Goal: Transaction & Acquisition: Purchase product/service

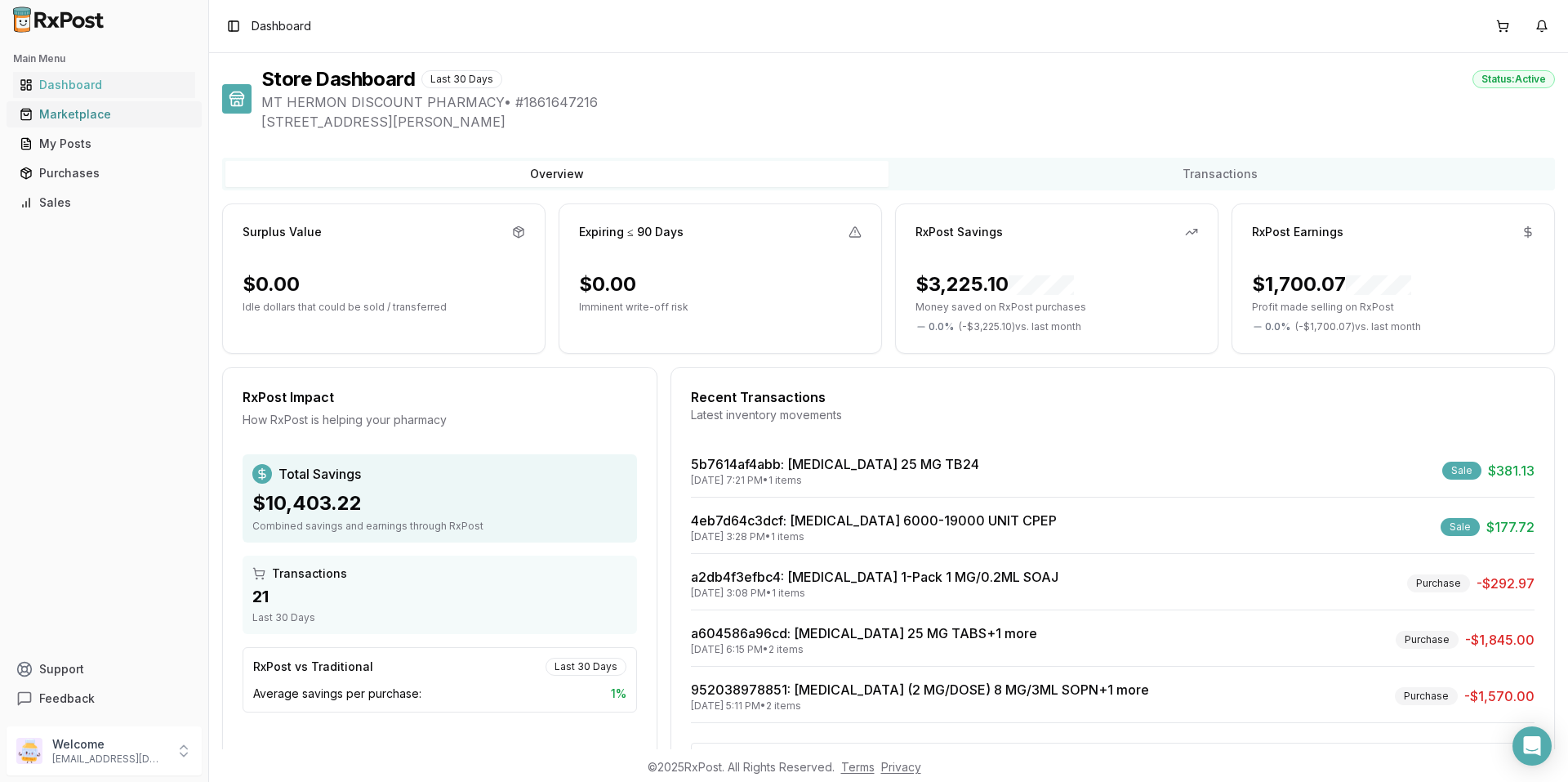
click at [103, 115] on div "Marketplace" at bounding box center [104, 115] width 169 height 17
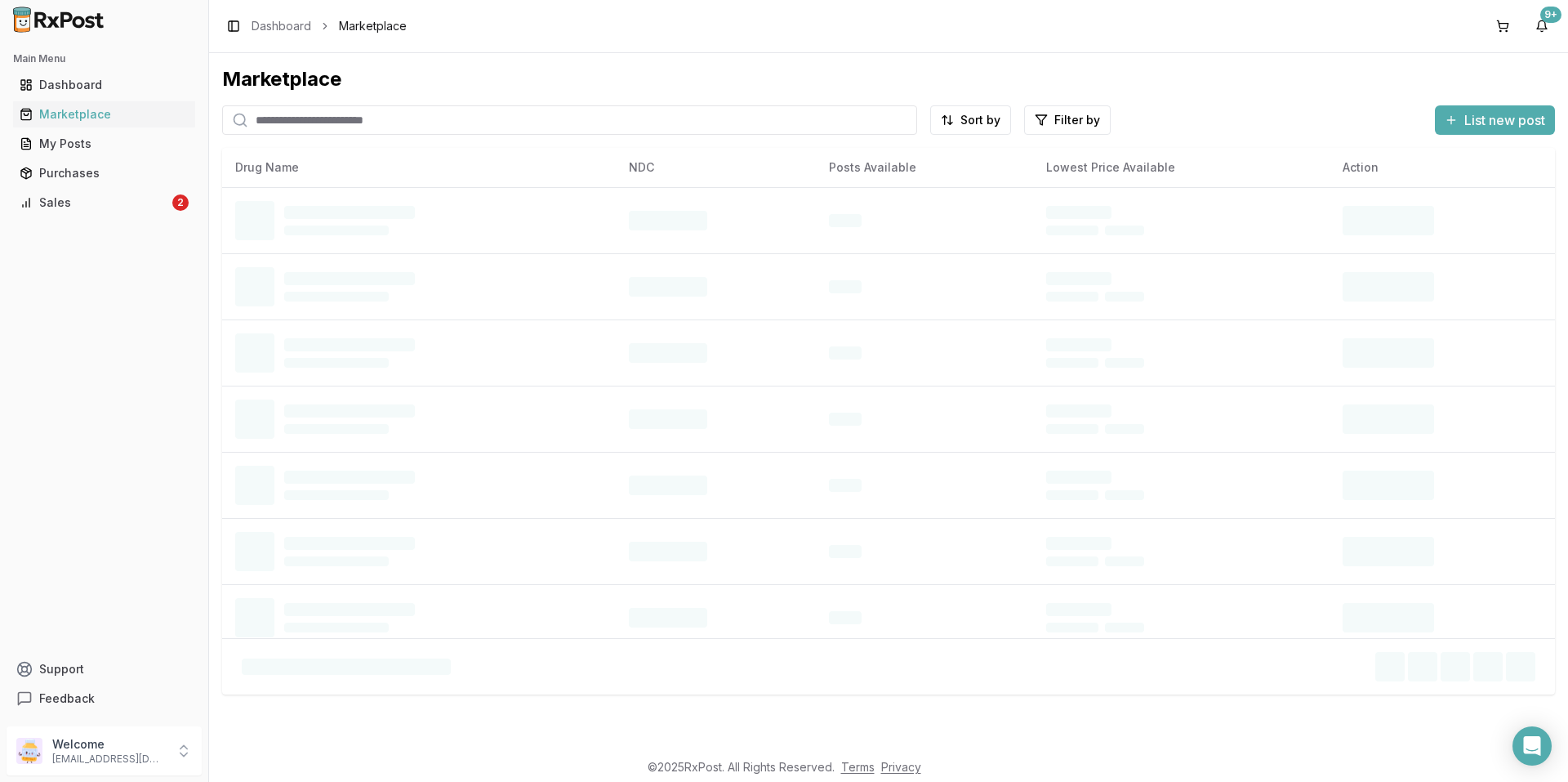
click at [362, 113] on input "search" at bounding box center [569, 120] width 696 height 29
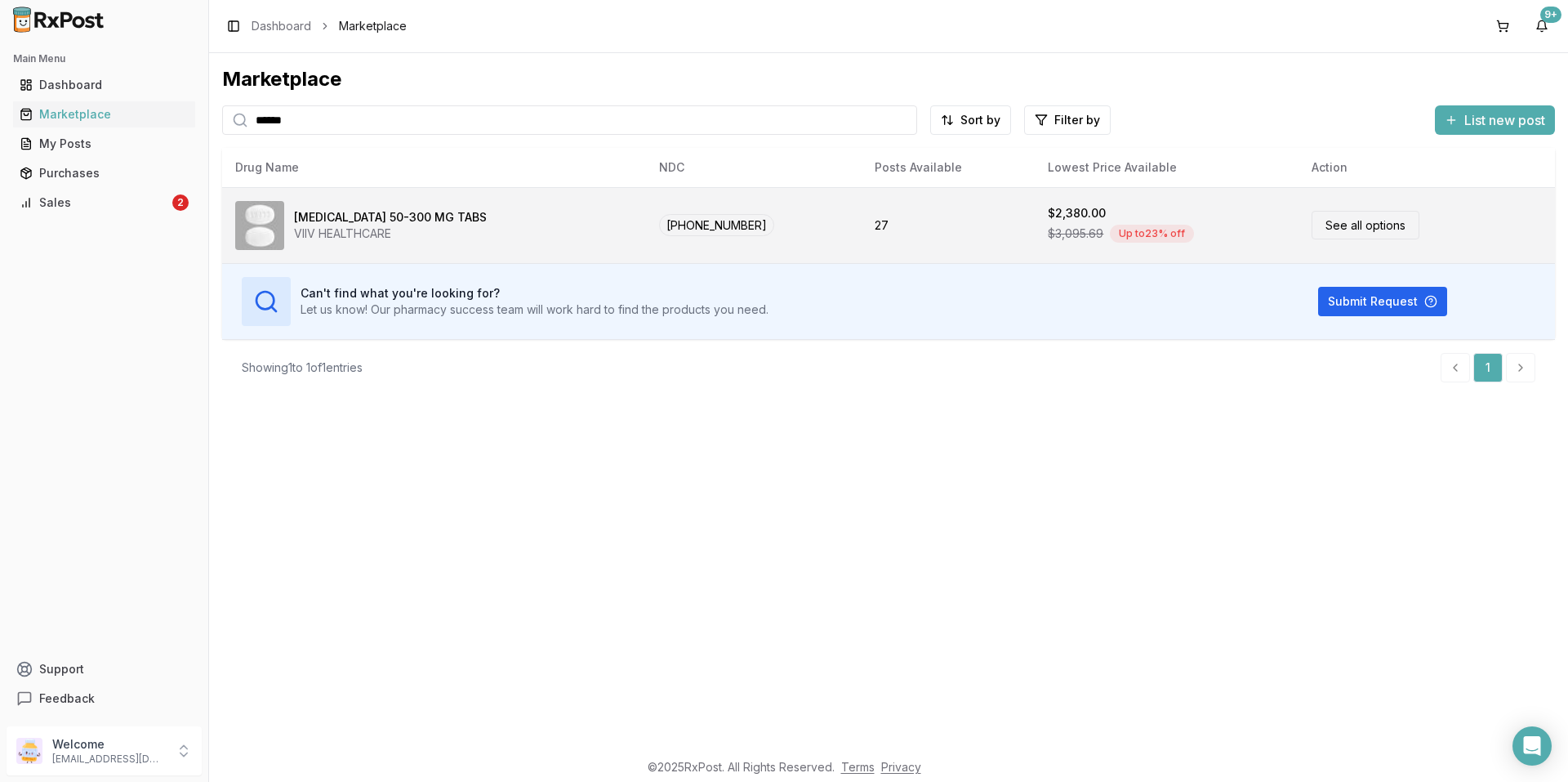
type input "******"
click at [1319, 229] on link "See all options" at bounding box center [1366, 225] width 108 height 28
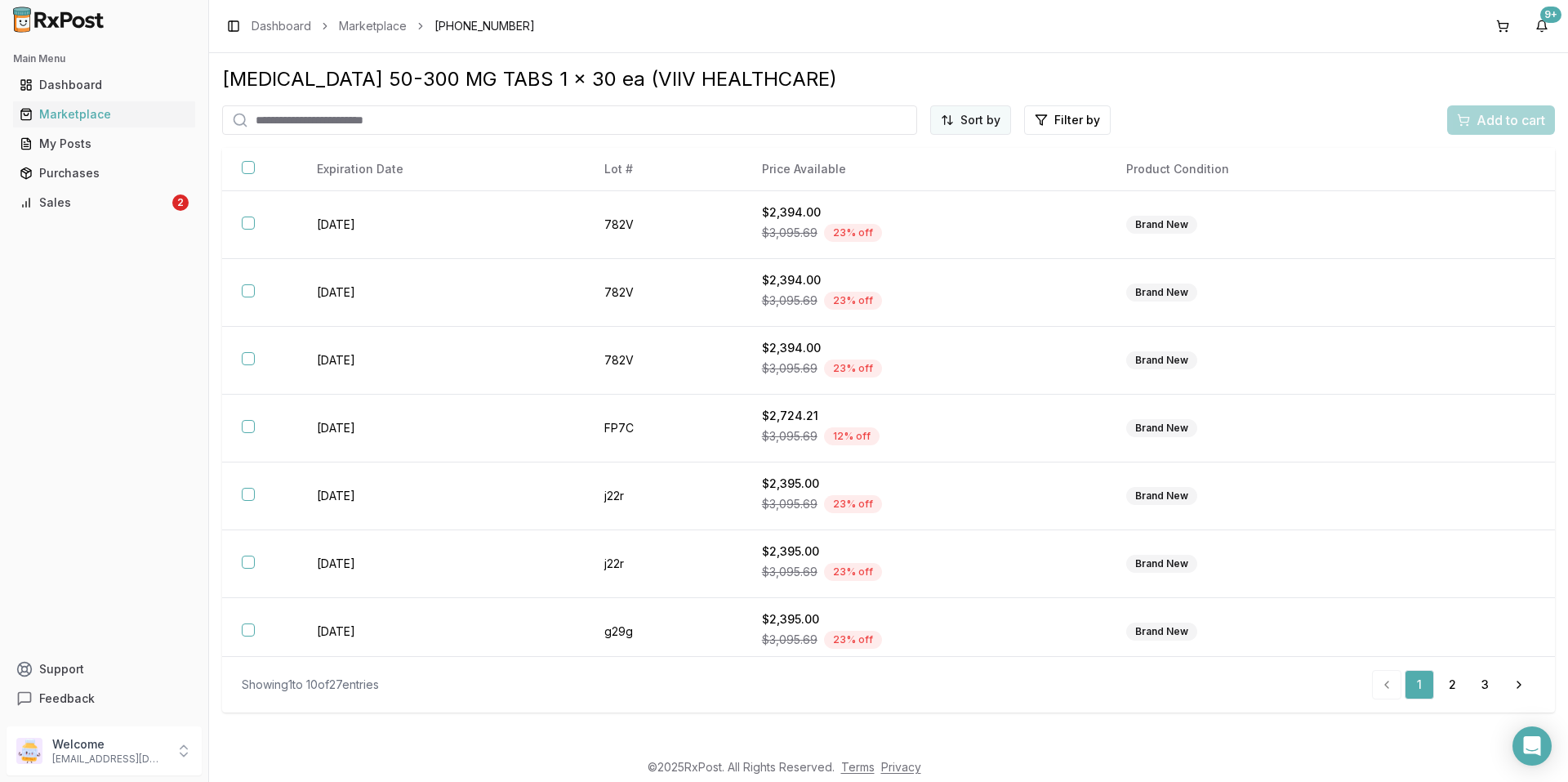
click at [987, 122] on html "Main Menu Dashboard Marketplace My Posts Purchases Sales 2 Support Feedback Wel…" at bounding box center [784, 391] width 1568 height 782
click at [951, 180] on div "Price (Low to High)" at bounding box center [931, 180] width 155 height 26
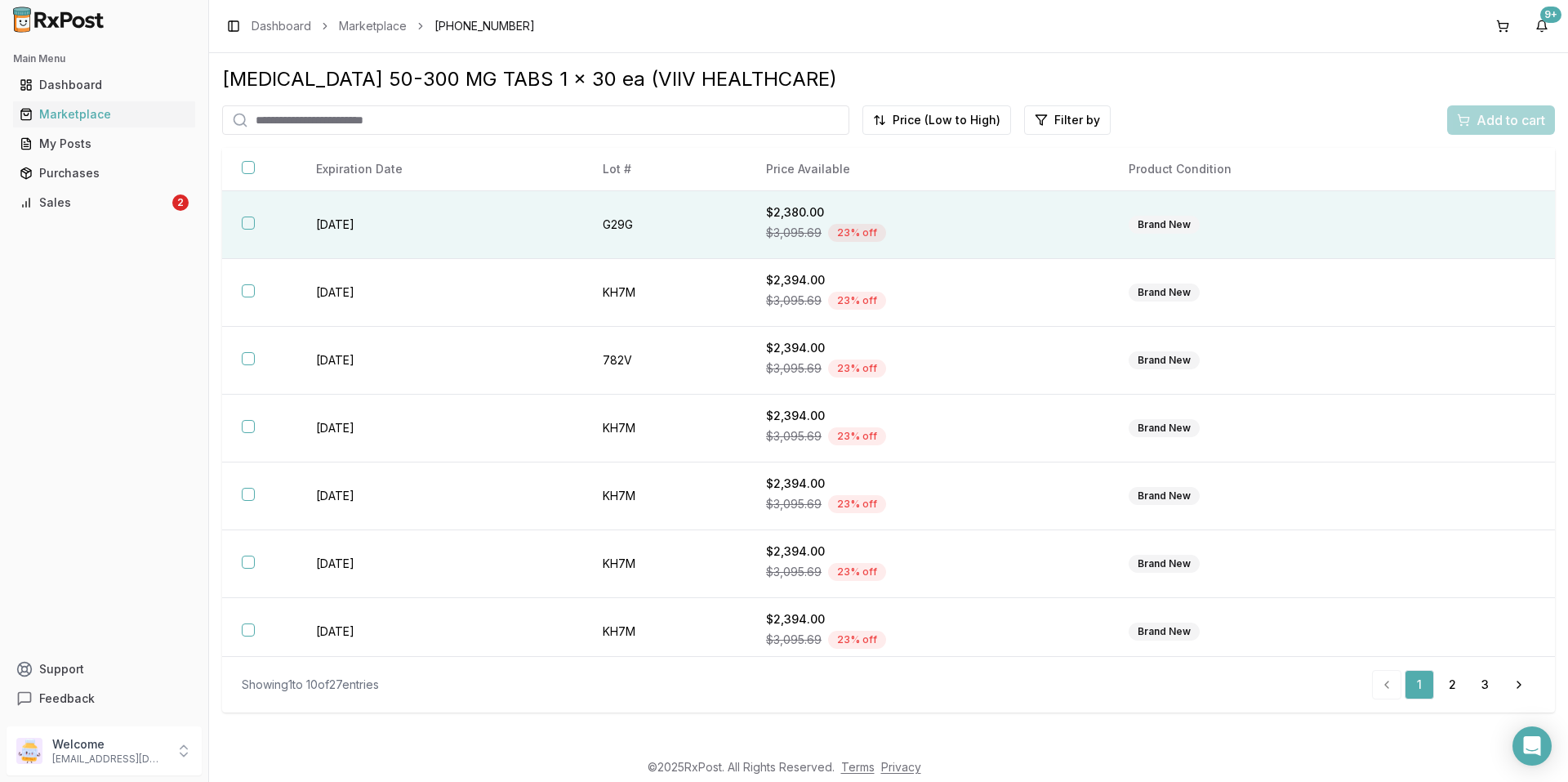
click at [382, 225] on td "[DATE]" at bounding box center [440, 225] width 287 height 68
click at [1498, 119] on span "Add to cart" at bounding box center [1511, 120] width 69 height 20
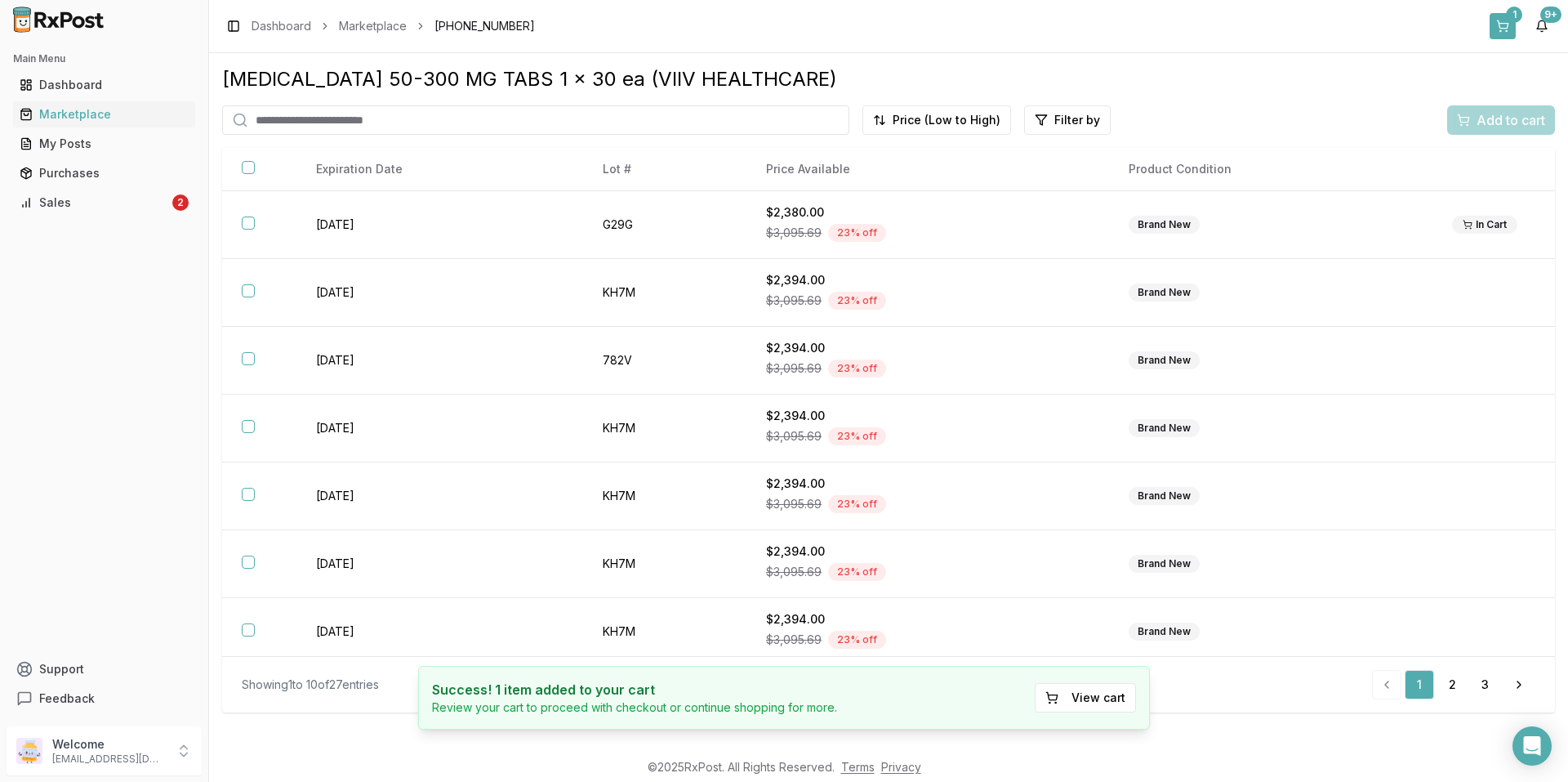
click at [1509, 17] on div "1" at bounding box center [1515, 15] width 17 height 17
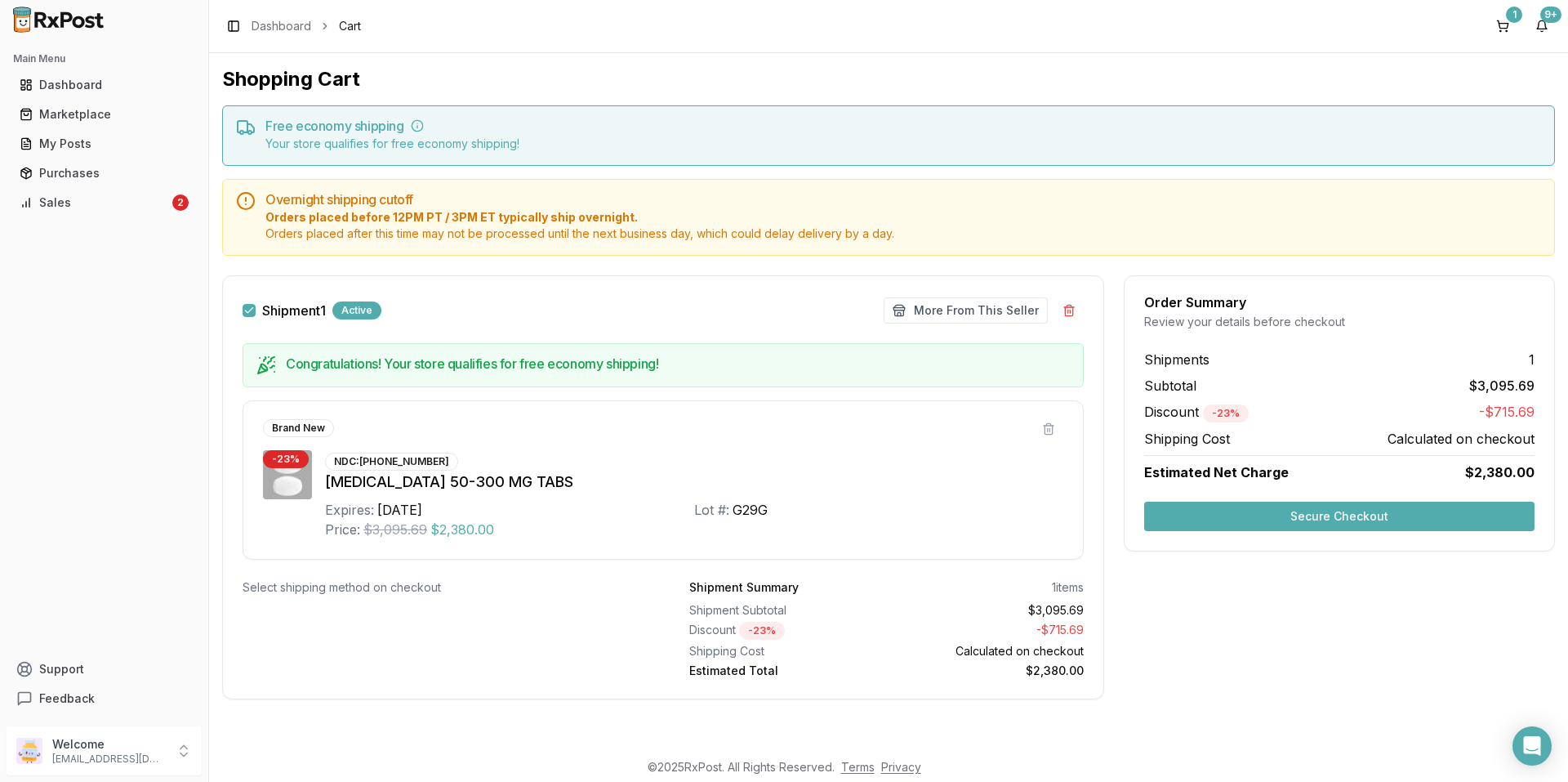
click at [1238, 514] on button "Secure Checkout" at bounding box center [1339, 516] width 391 height 29
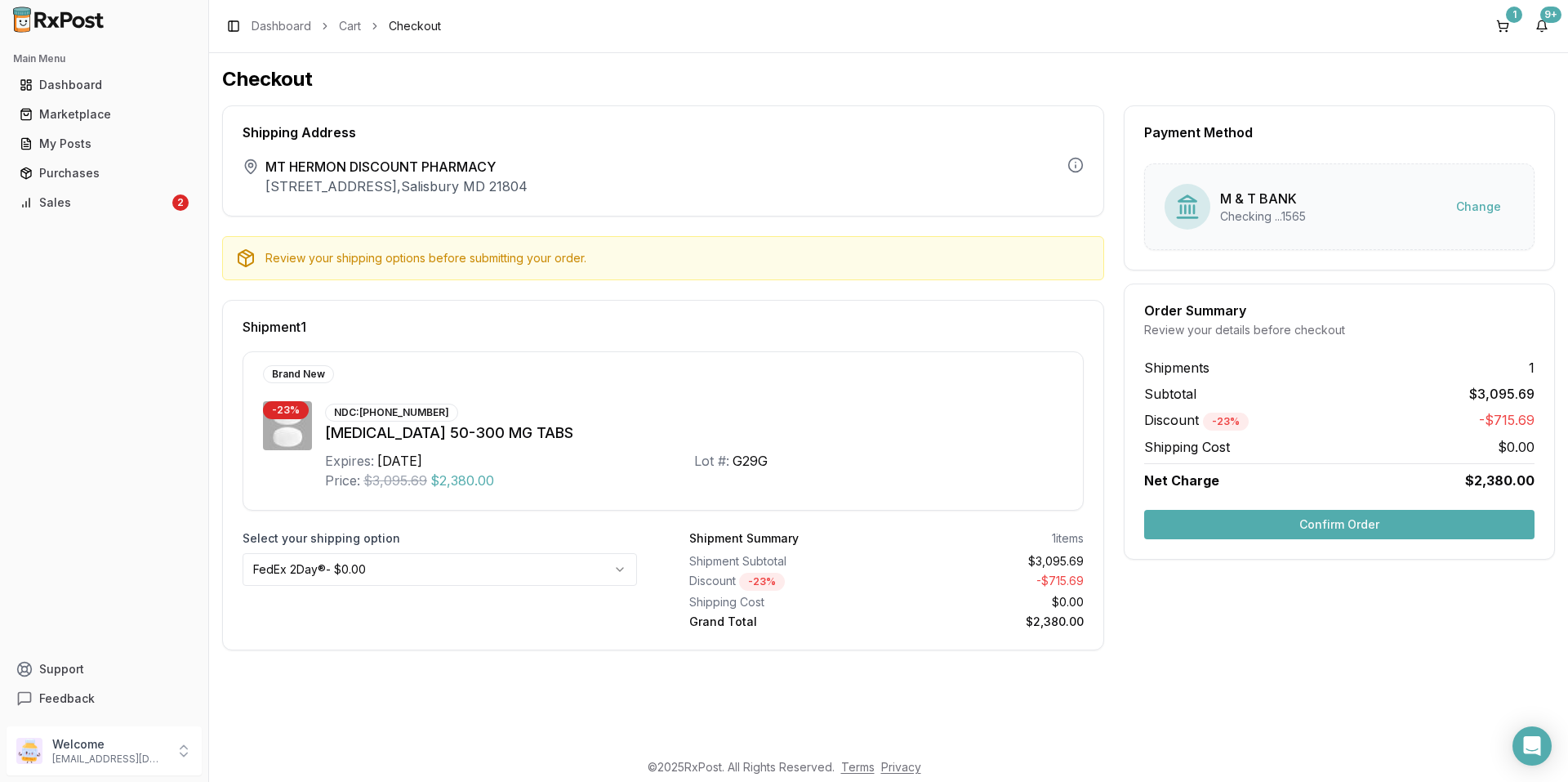
click at [585, 563] on html "Main Menu Dashboard Marketplace My Posts Purchases Sales 2 Support Feedback Wel…" at bounding box center [784, 391] width 1568 height 782
click at [627, 430] on div "[MEDICAL_DATA] 50-300 MG TABS" at bounding box center [694, 433] width 739 height 23
click at [716, 374] on div "Brand New" at bounding box center [651, 374] width 774 height 18
click at [596, 561] on html "Main Menu Dashboard Marketplace My Posts Purchases Sales 2 Support Feedback Wel…" at bounding box center [784, 391] width 1568 height 782
click at [640, 435] on html "Main Menu Dashboard Marketplace My Posts Purchases Sales 2 Support Feedback Wel…" at bounding box center [784, 391] width 1568 height 782
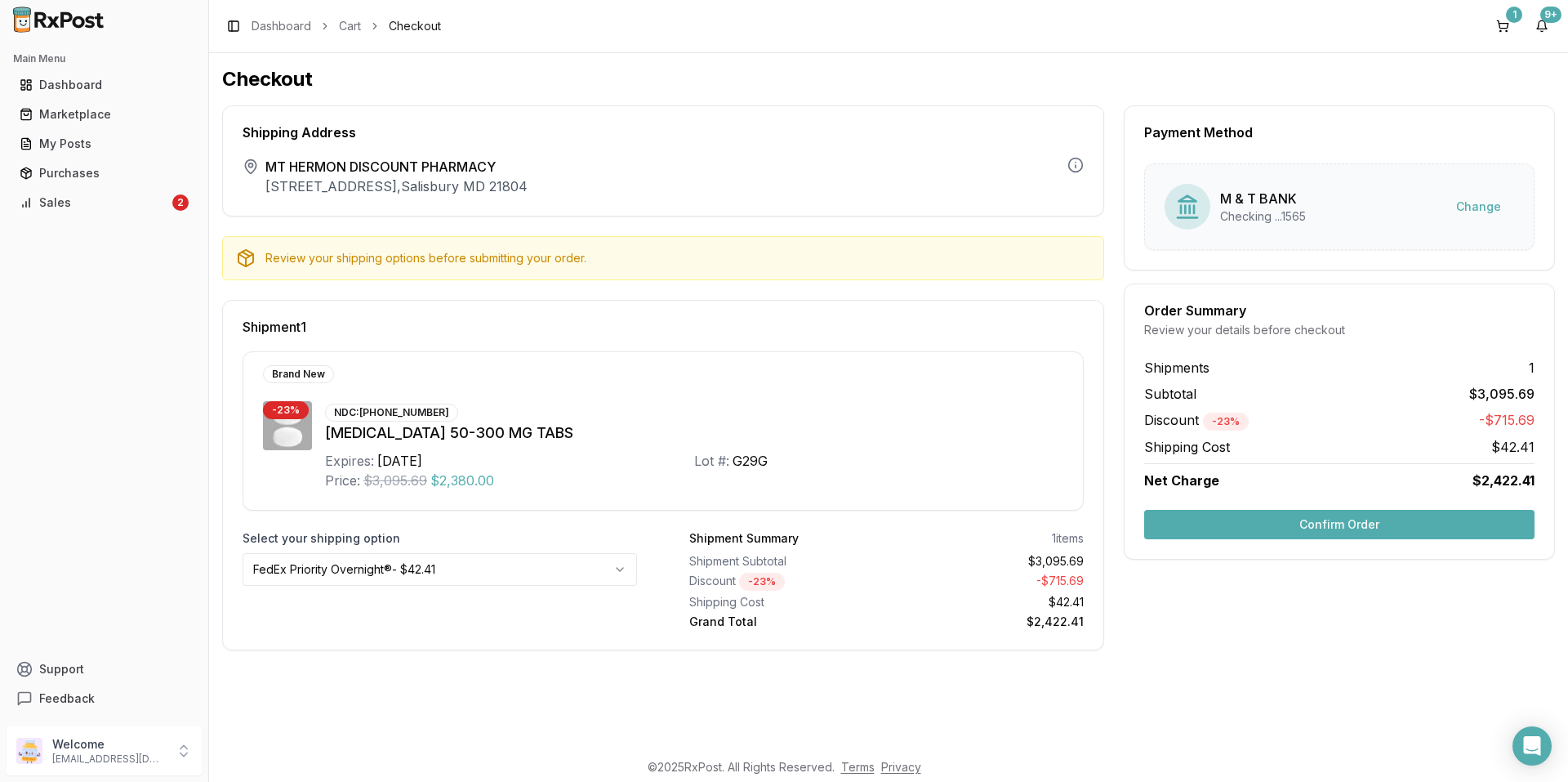
click at [640, 435] on div "[MEDICAL_DATA] 50-300 MG TABS" at bounding box center [694, 433] width 739 height 23
click at [1221, 521] on button "Confirm Order" at bounding box center [1339, 524] width 391 height 29
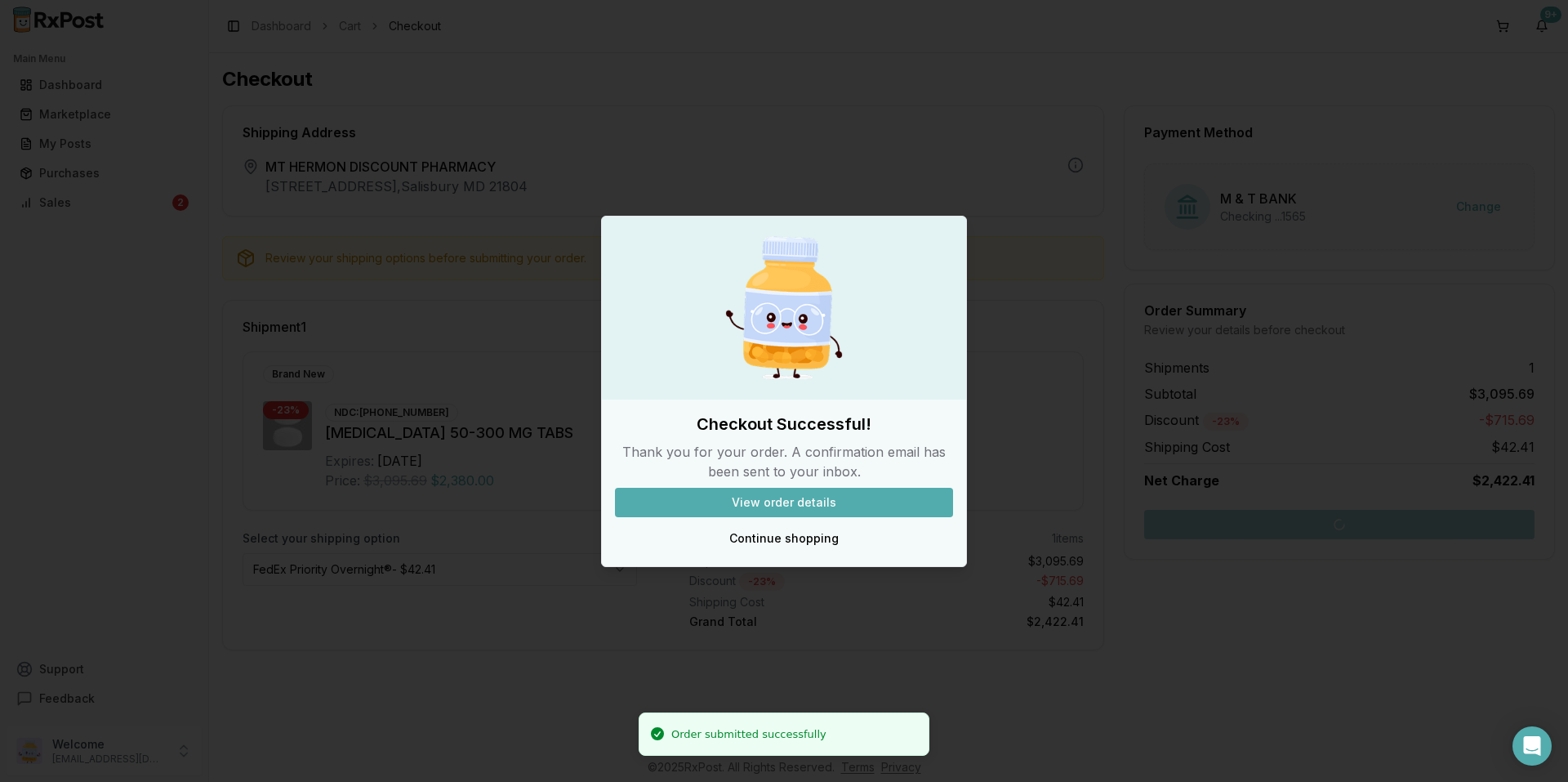
click at [776, 499] on button "View order details" at bounding box center [784, 502] width 338 height 29
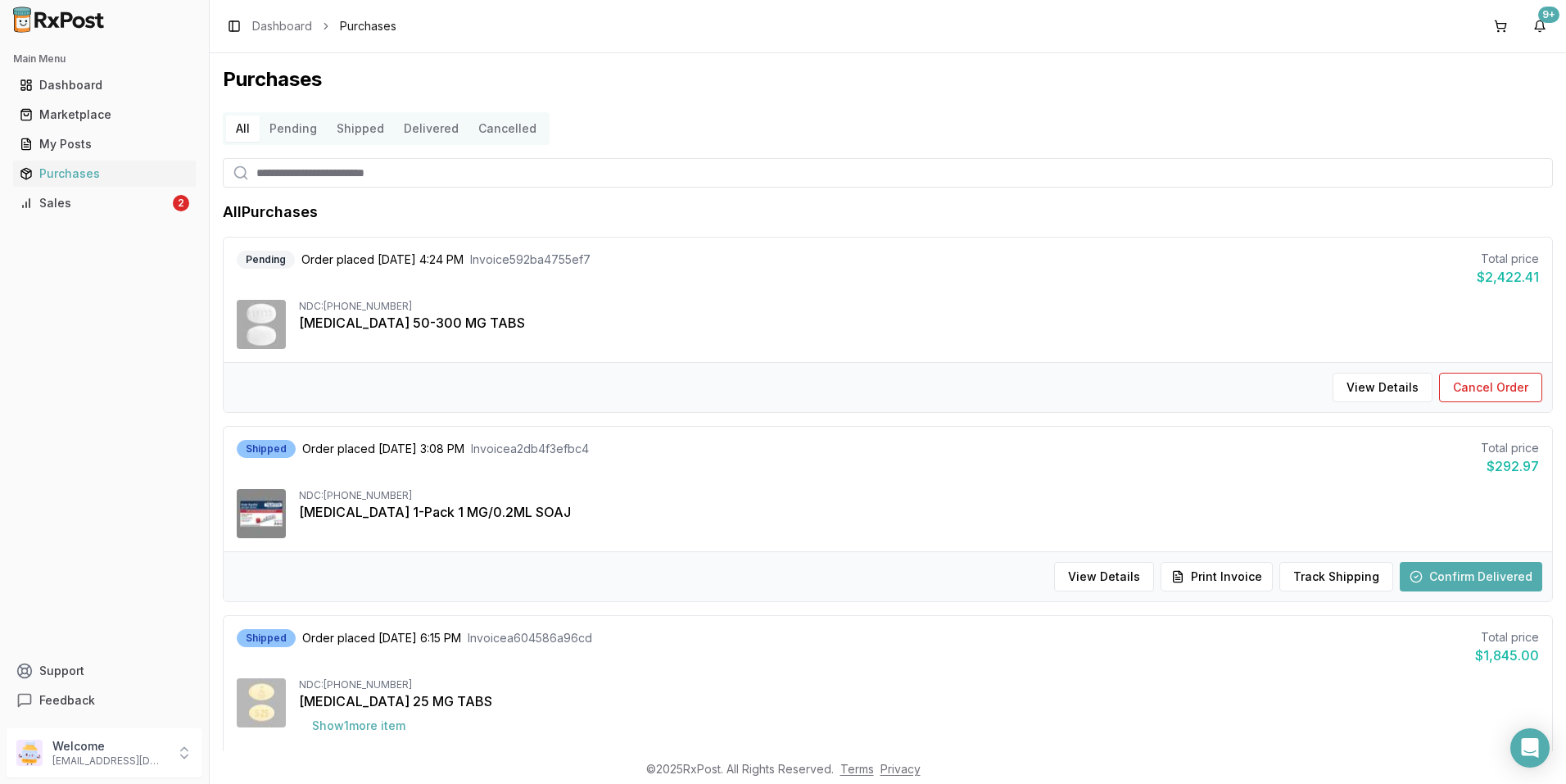
click at [844, 197] on div "Purchases All Pending Shipped Delivered Cancelled All Purchases Pending Order p…" at bounding box center [888, 402] width 1357 height 697
